Goal: Information Seeking & Learning: Learn about a topic

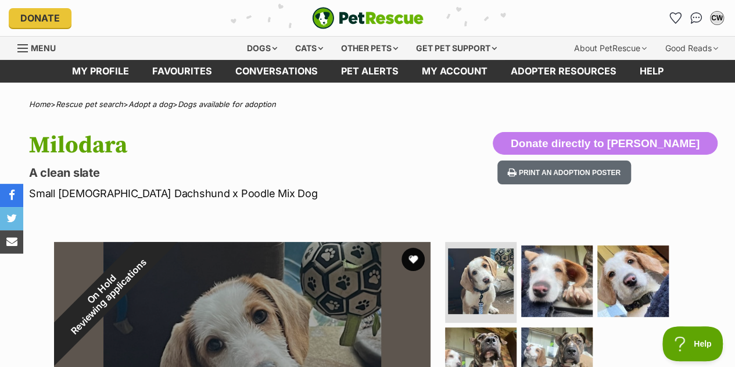
click at [626, 273] on img at bounding box center [632, 280] width 71 height 71
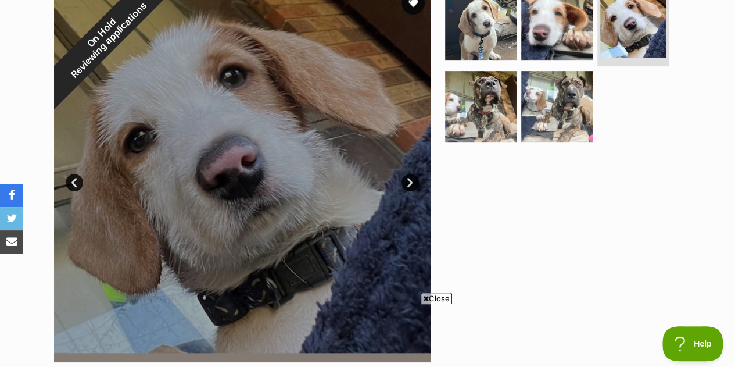
scroll to position [257, 0]
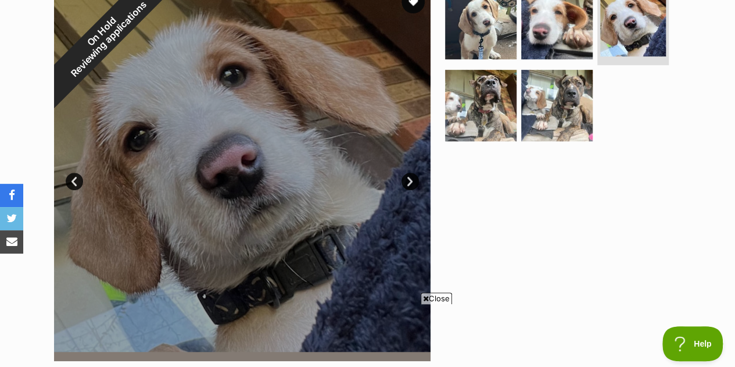
click at [469, 125] on img at bounding box center [480, 105] width 71 height 71
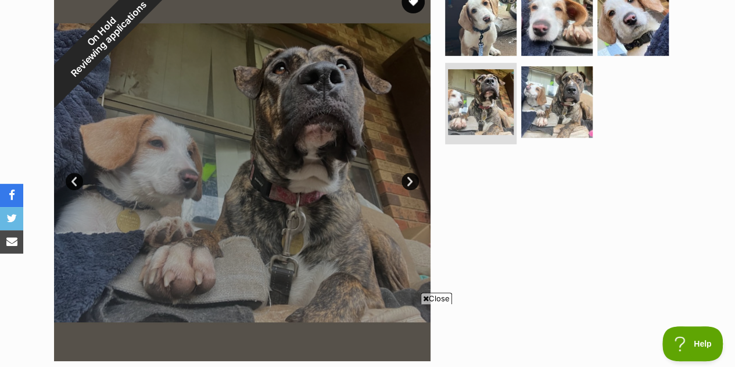
click at [560, 115] on img at bounding box center [556, 101] width 71 height 71
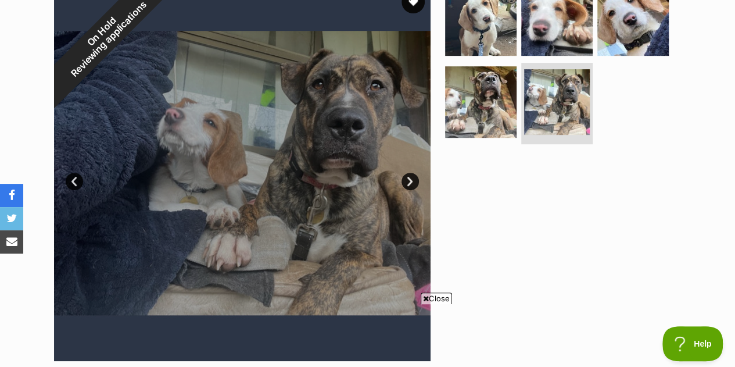
click at [499, 28] on img at bounding box center [480, 19] width 71 height 71
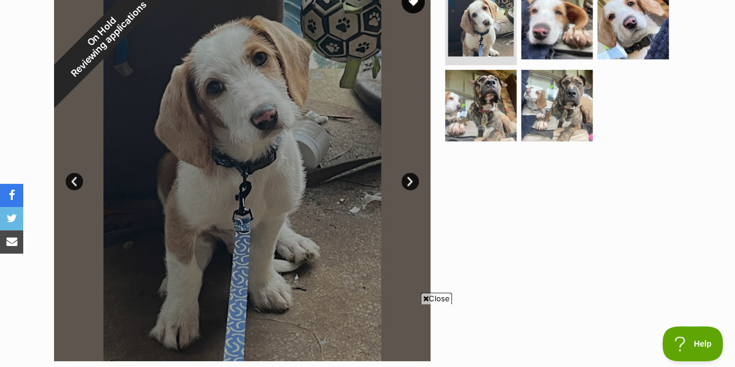
click at [529, 27] on img at bounding box center [556, 23] width 71 height 71
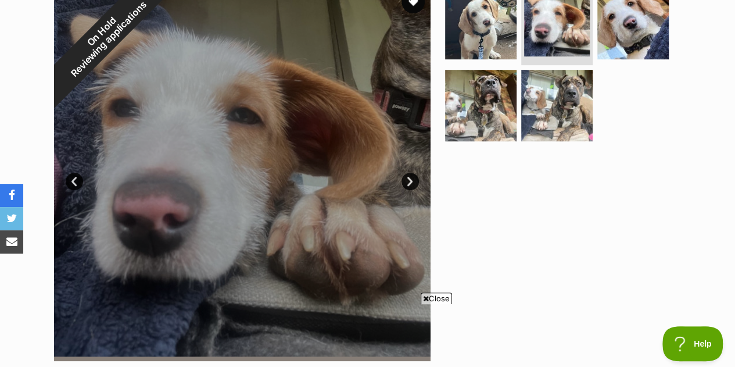
click at [599, 27] on img at bounding box center [632, 23] width 71 height 71
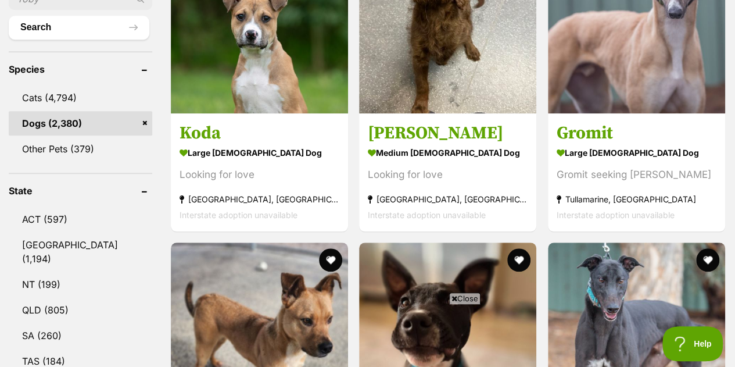
scroll to position [660, 0]
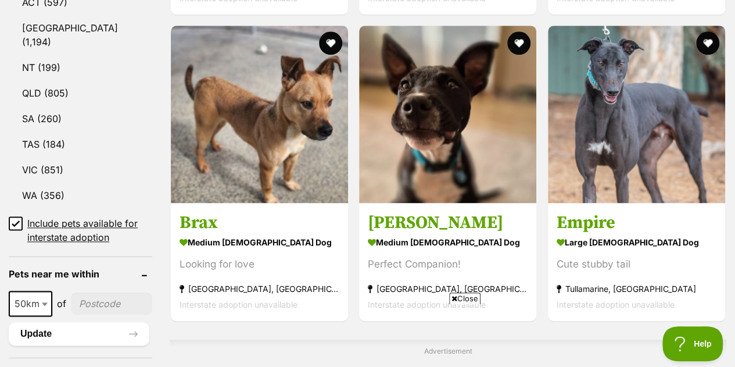
click at [78, 157] on link "VIC (851)" at bounding box center [81, 169] width 144 height 24
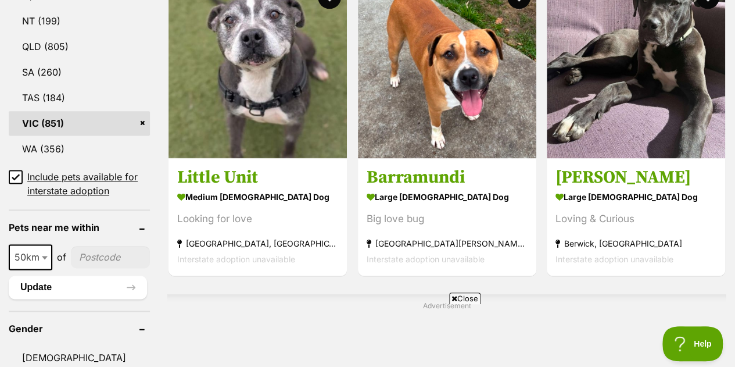
scroll to position [713, 0]
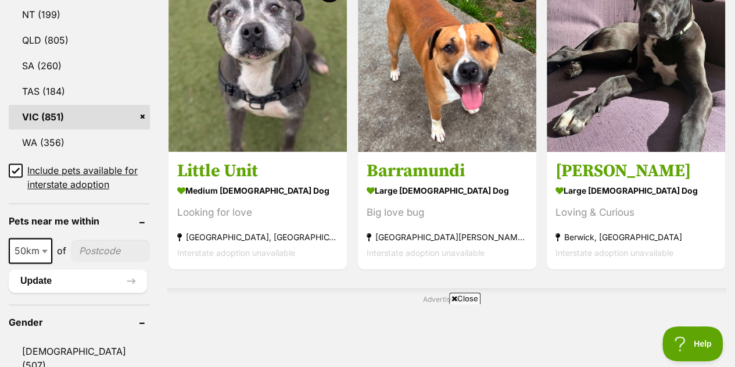
click at [12, 166] on icon at bounding box center [16, 170] width 8 height 8
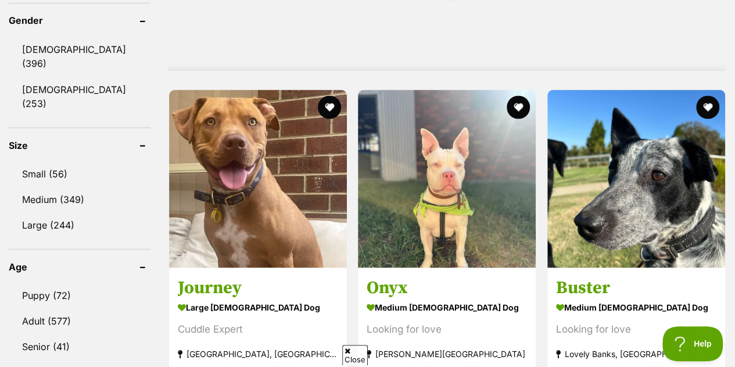
scroll to position [1015, 0]
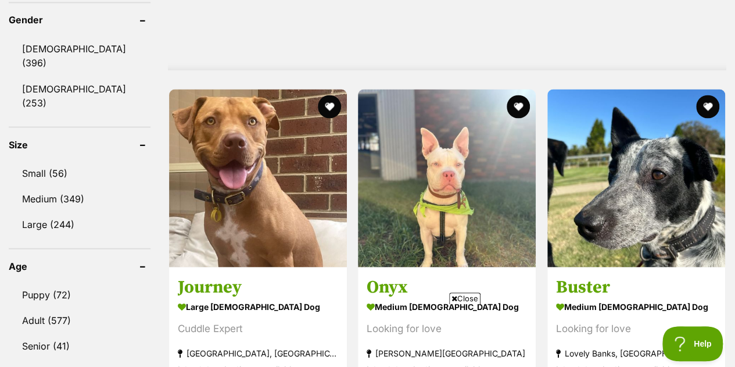
click at [73, 282] on link "Puppy (72)" at bounding box center [80, 294] width 142 height 24
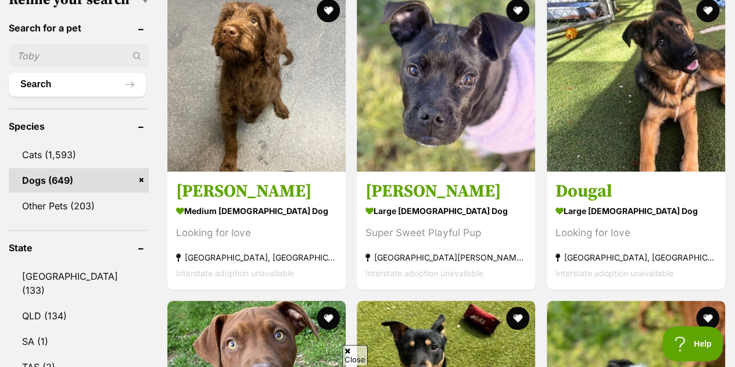
scroll to position [387, 0]
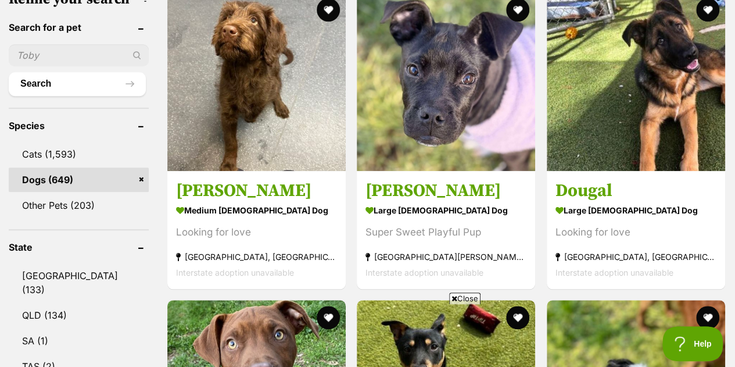
click at [305, 214] on strong "medium male Dog" at bounding box center [256, 210] width 161 height 17
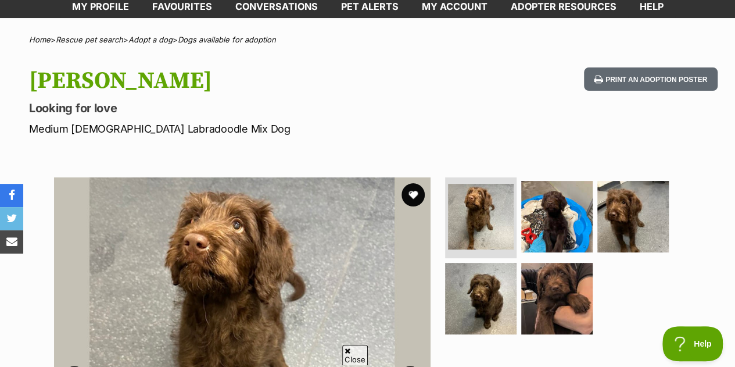
scroll to position [67, 0]
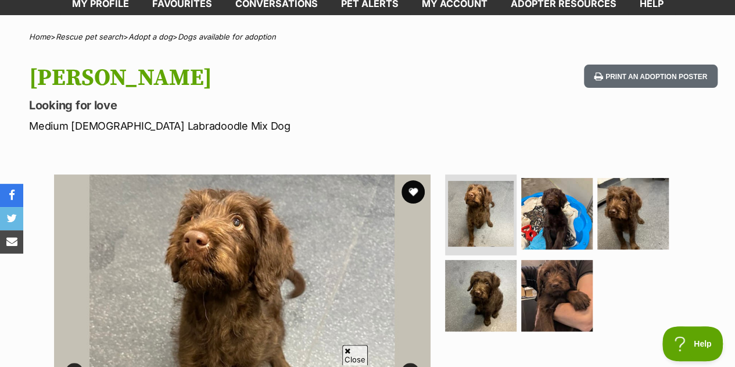
click at [629, 214] on img at bounding box center [632, 213] width 71 height 71
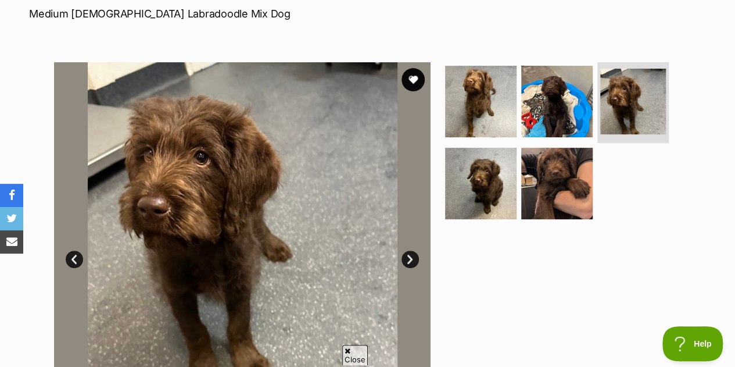
scroll to position [185, 0]
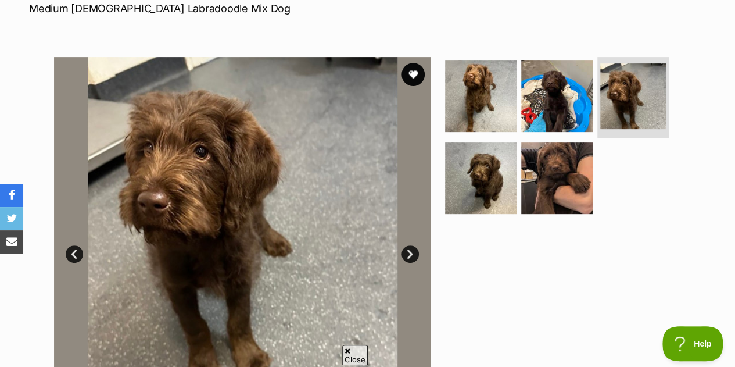
click at [506, 173] on img at bounding box center [480, 177] width 71 height 71
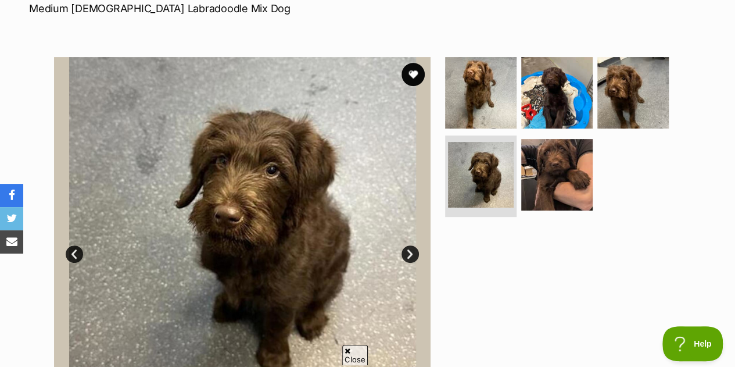
click at [556, 172] on img at bounding box center [556, 174] width 71 height 71
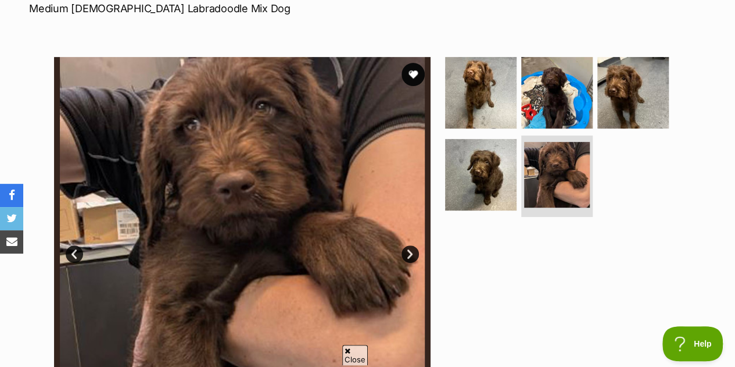
click at [469, 109] on img at bounding box center [480, 92] width 71 height 71
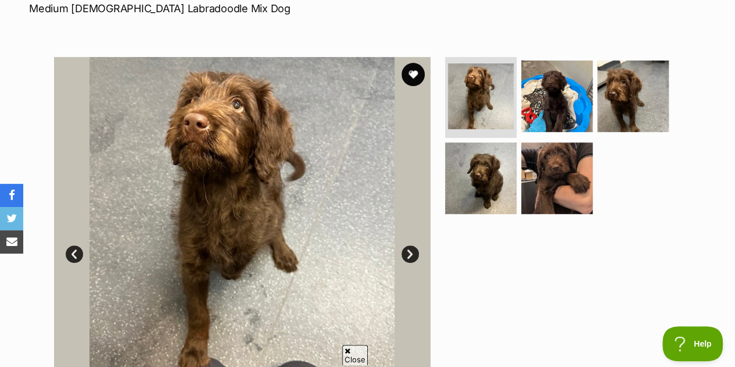
scroll to position [0, 0]
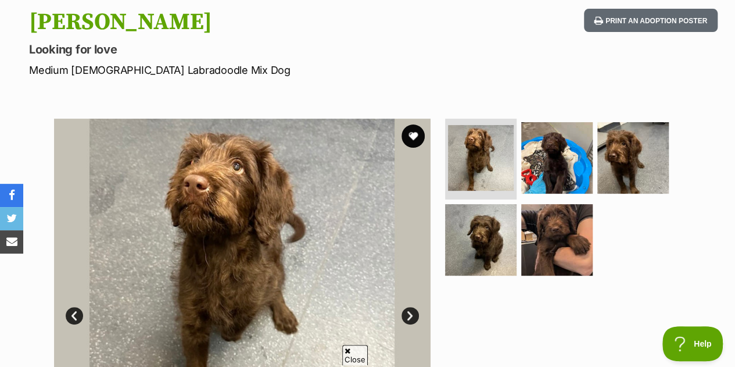
scroll to position [126, 0]
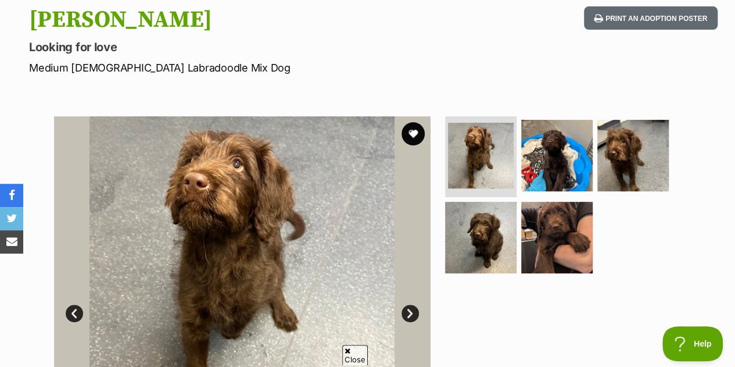
click at [562, 176] on img at bounding box center [556, 155] width 71 height 71
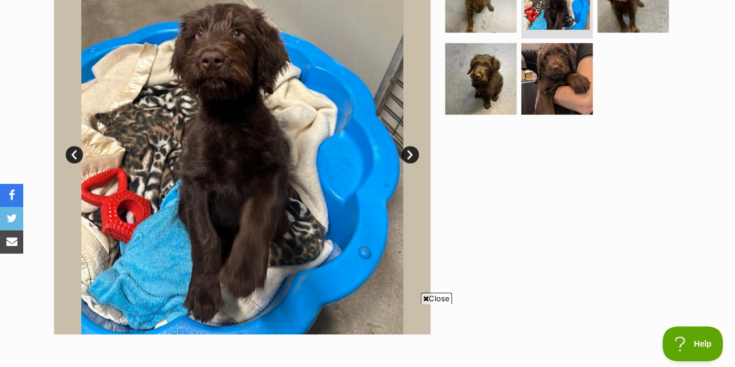
scroll to position [277, 0]
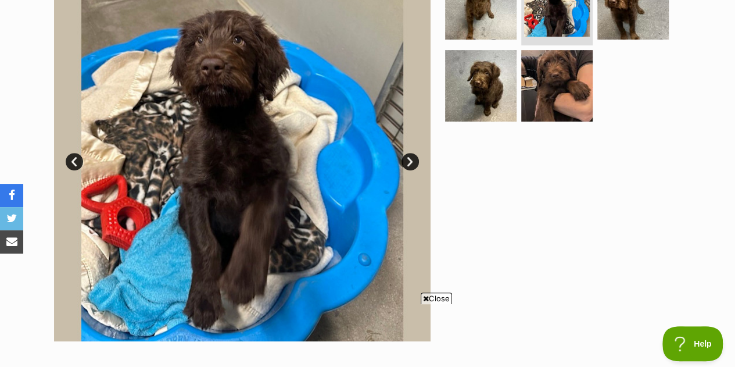
click at [564, 89] on img at bounding box center [556, 85] width 71 height 71
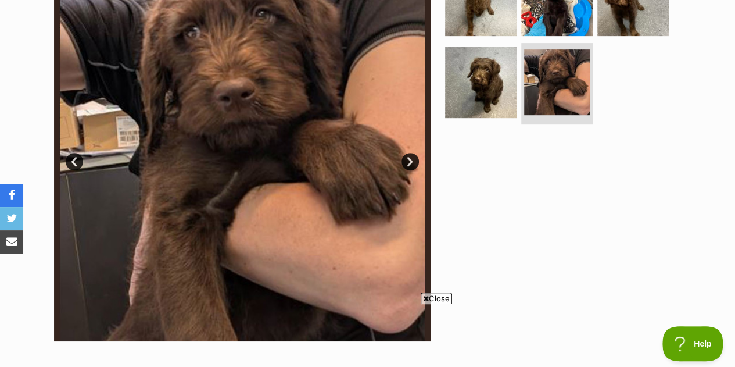
click at [495, 87] on img at bounding box center [480, 81] width 71 height 71
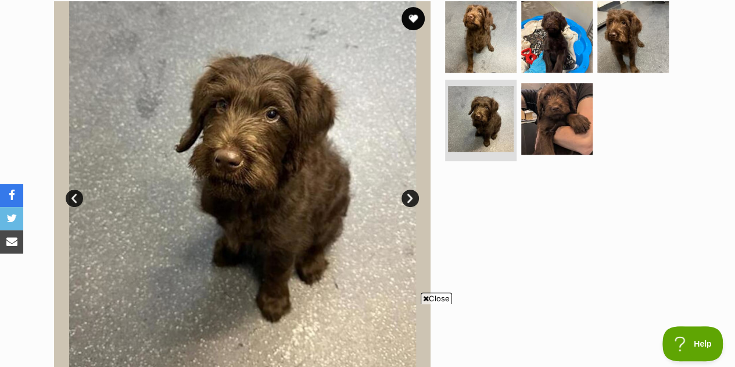
scroll to position [128, 0]
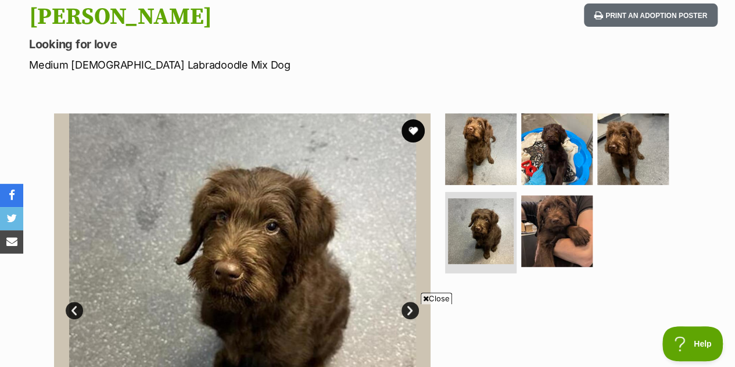
click at [563, 232] on img at bounding box center [556, 230] width 71 height 71
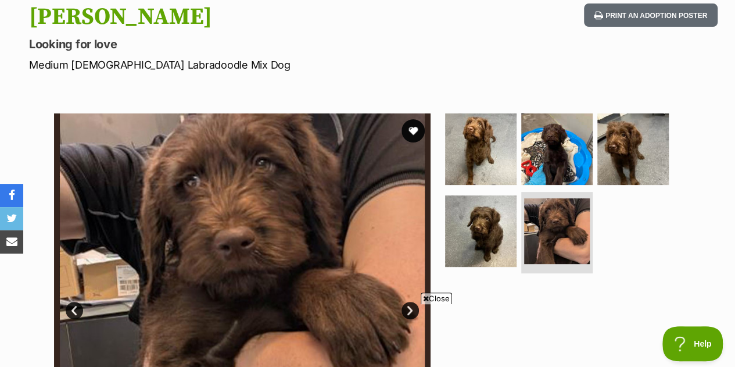
click at [501, 169] on img at bounding box center [480, 148] width 71 height 71
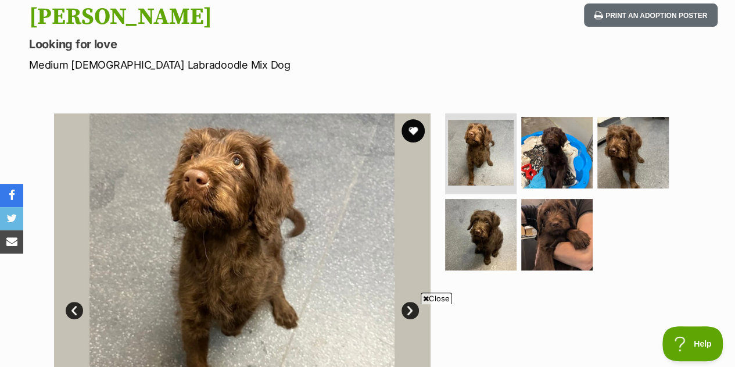
click at [495, 219] on img at bounding box center [480, 234] width 71 height 71
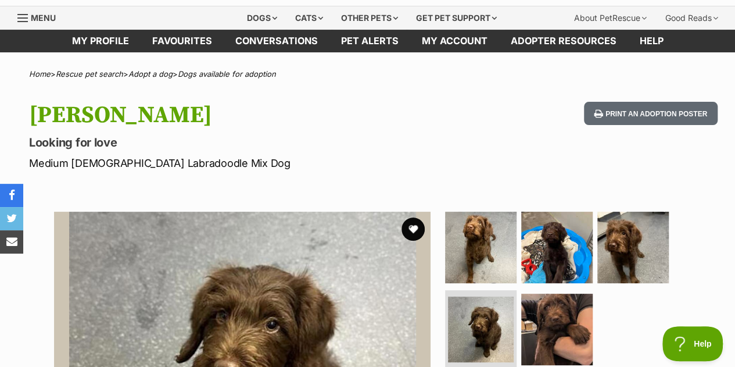
scroll to position [0, 0]
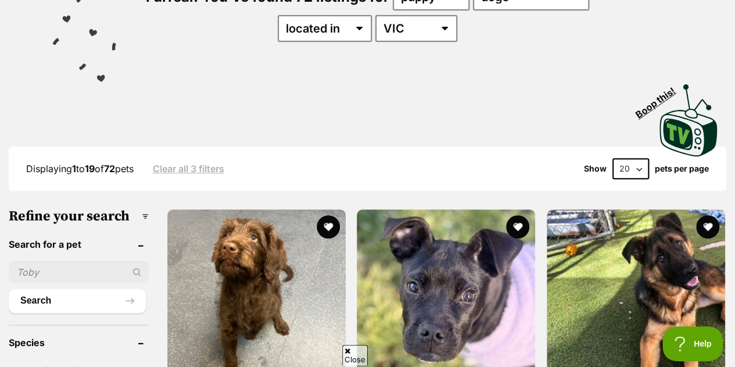
scroll to position [169, 0]
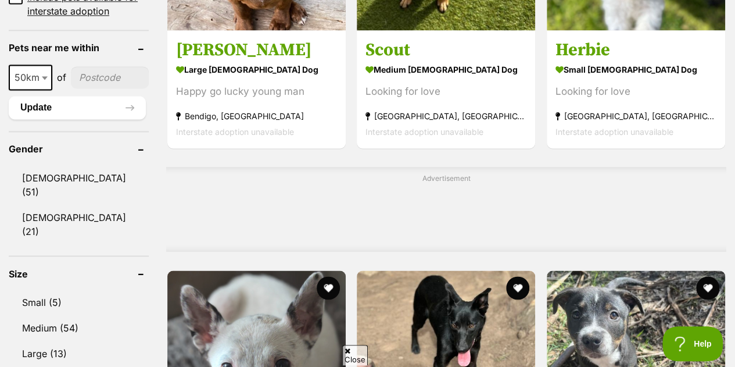
scroll to position [837, 0]
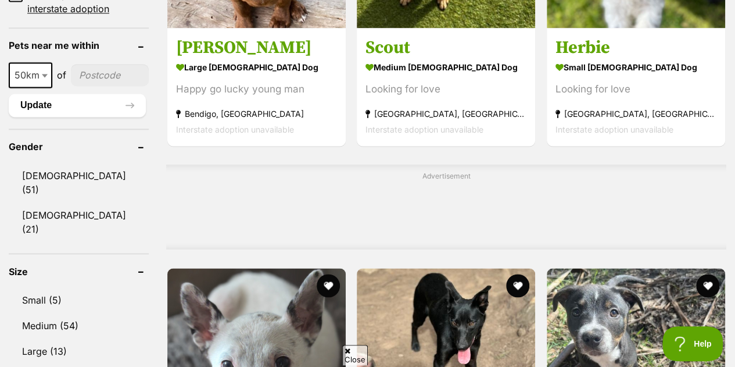
click at [76, 313] on link "Medium (54)" at bounding box center [79, 325] width 140 height 24
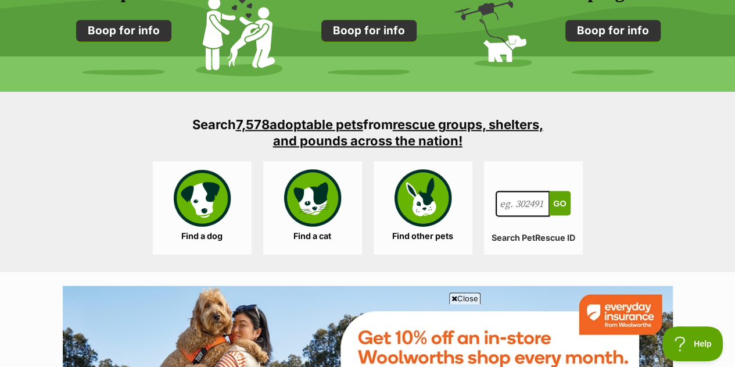
scroll to position [1016, 0]
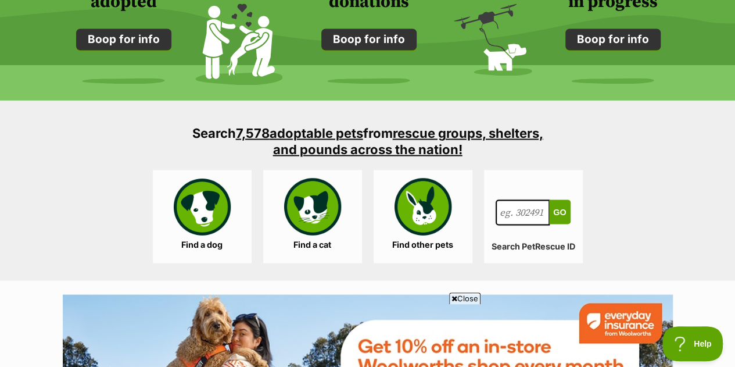
click at [221, 164] on section "Search 7,578 adoptable pets from rescue groups, shelters, and pounds across the…" at bounding box center [367, 190] width 735 height 180
click at [208, 190] on link "Find a dog" at bounding box center [202, 216] width 99 height 93
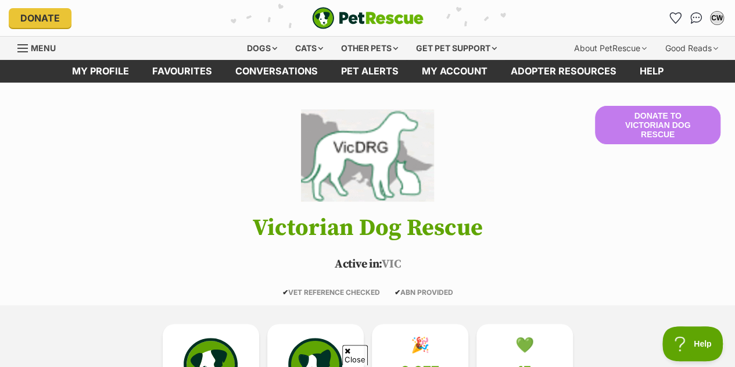
scroll to position [146, 0]
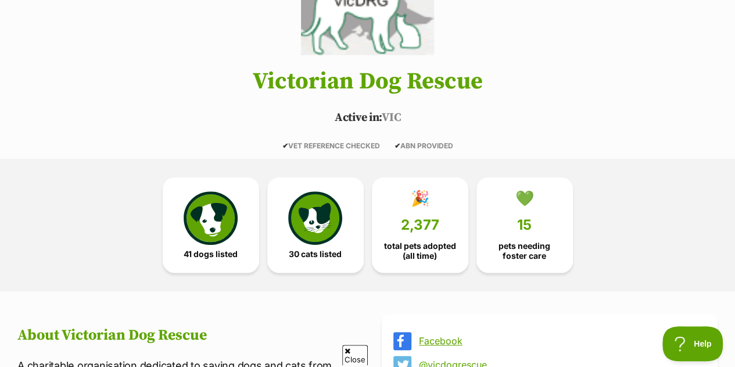
click at [181, 219] on link "41 dogs listed" at bounding box center [211, 224] width 96 height 95
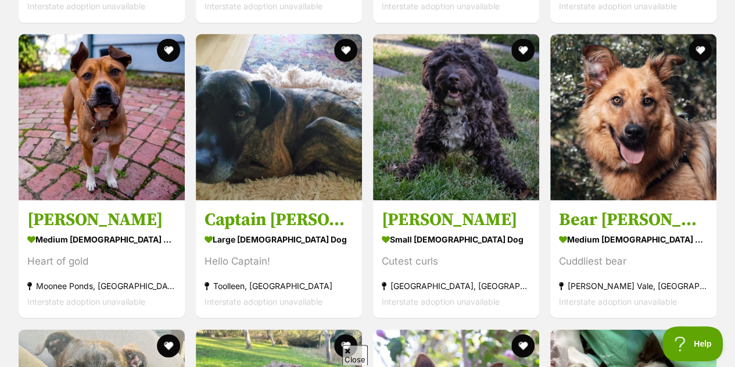
scroll to position [3297, 0]
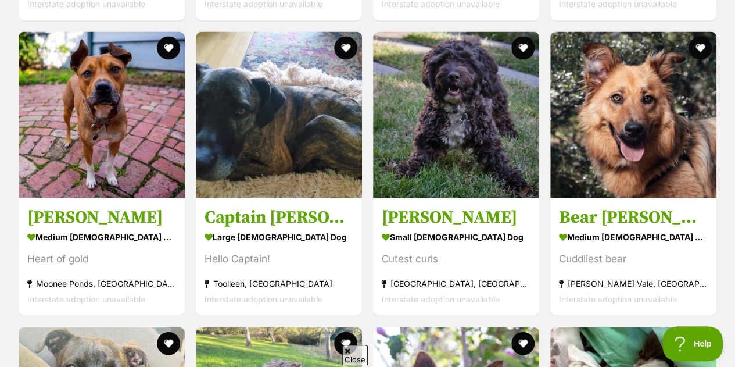
click at [440, 224] on link "Bertie Kumara small male Dog Cutest curls Caulfield North, VIC Interstate adopt…" at bounding box center [456, 257] width 166 height 118
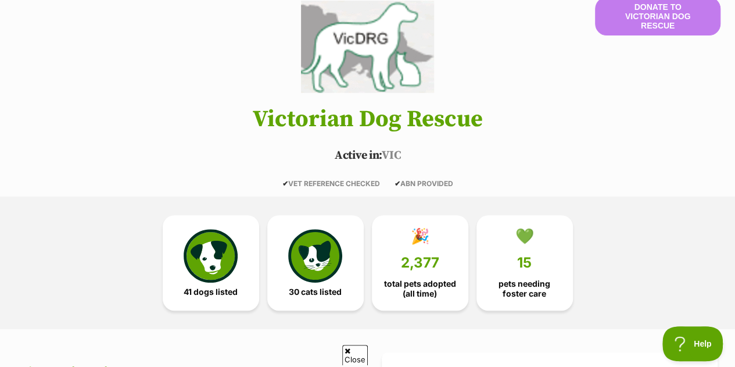
scroll to position [0, 0]
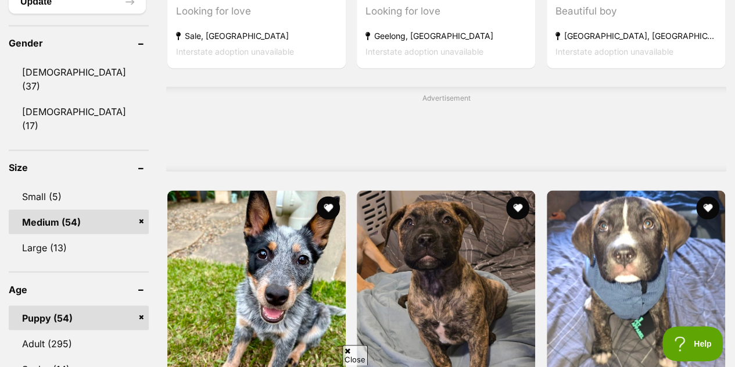
scroll to position [916, 0]
click at [143, 209] on link "Medium (54)" at bounding box center [79, 221] width 140 height 24
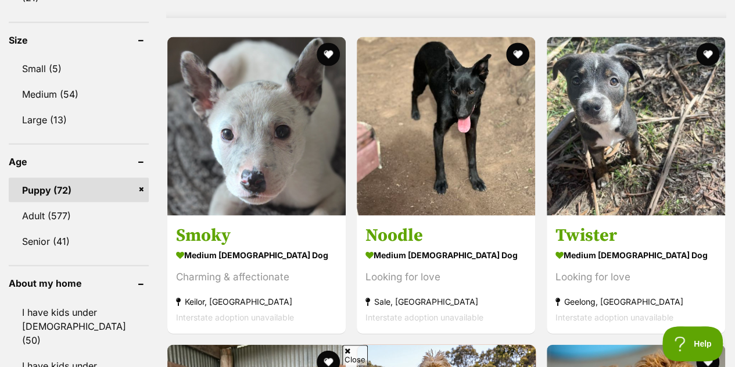
scroll to position [1069, 0]
click at [98, 202] on link "Adult (577)" at bounding box center [79, 214] width 140 height 24
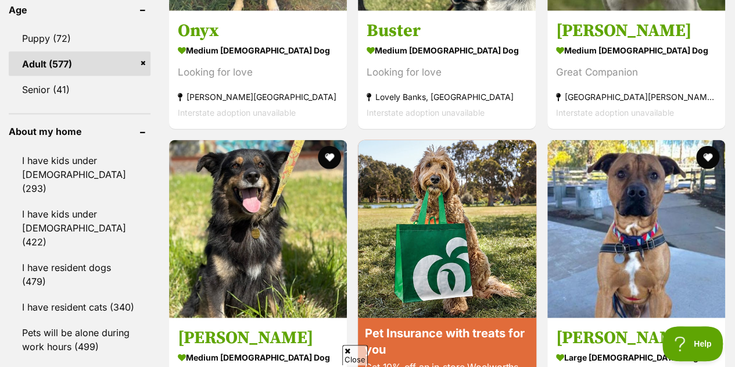
scroll to position [1311, 0]
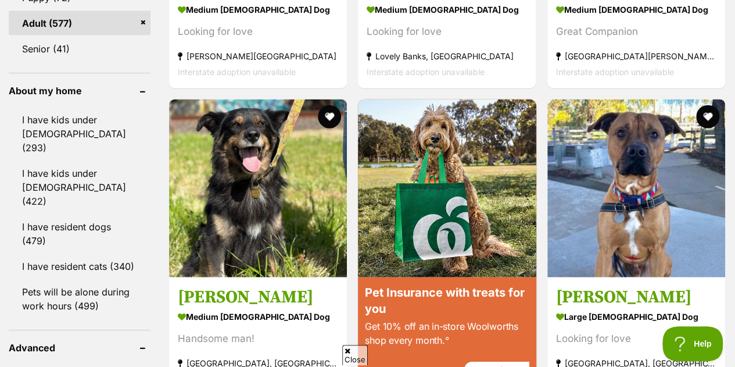
click at [101, 214] on link "I have resident dogs (479)" at bounding box center [80, 233] width 142 height 38
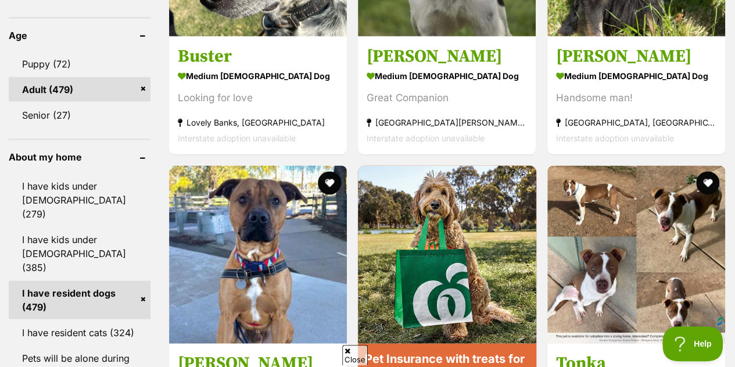
click at [93, 346] on link "Pets will be alone during work hours (421)" at bounding box center [80, 365] width 142 height 38
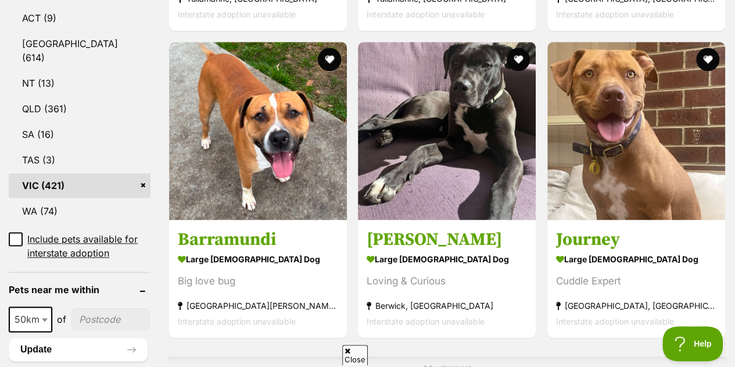
scroll to position [645, 0]
